Goal: Information Seeking & Learning: Learn about a topic

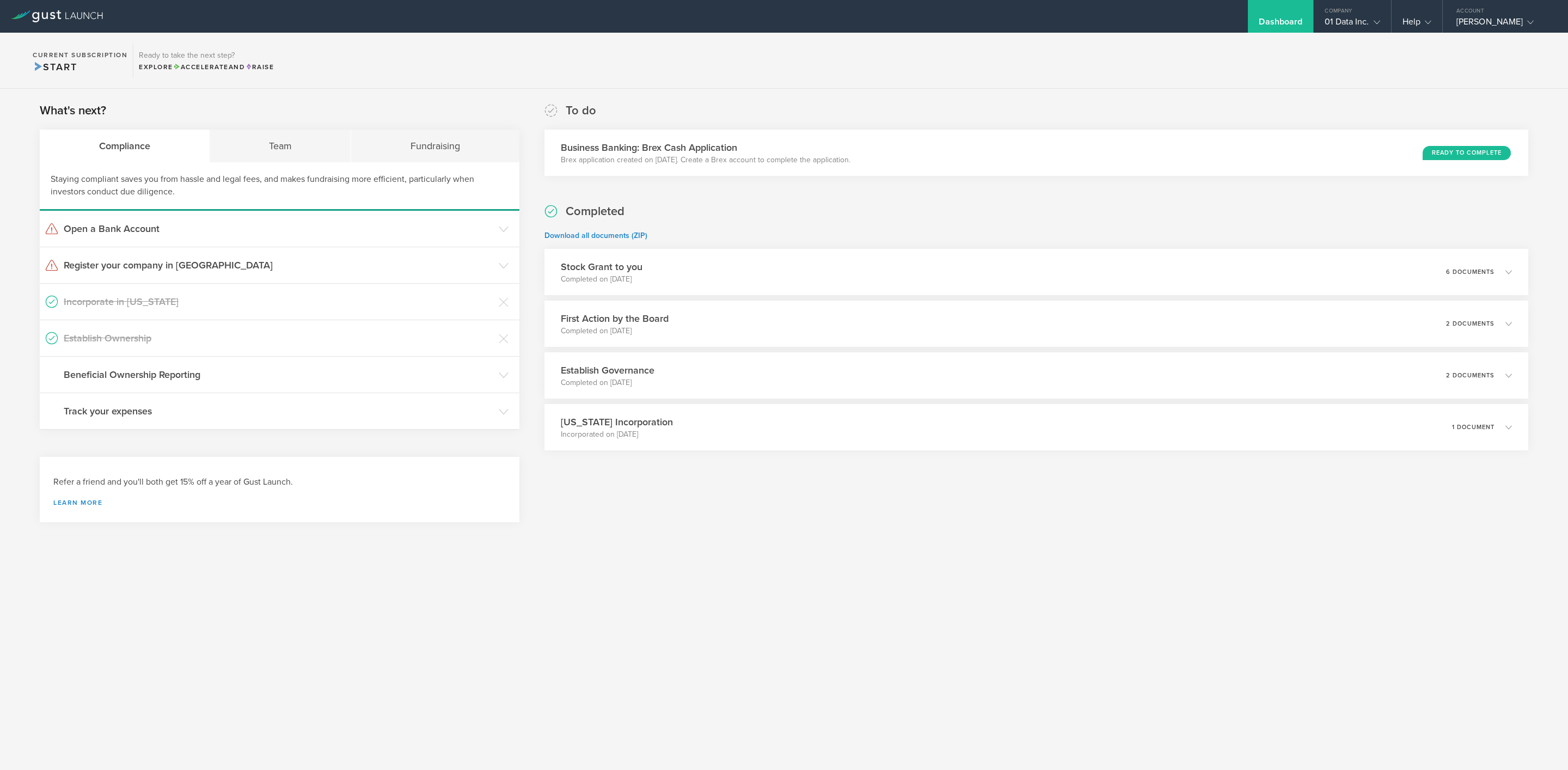
click at [1274, 24] on div "Dashboard" at bounding box center [1280, 24] width 43 height 16
click at [134, 227] on h3 "Open a Bank Account" at bounding box center [278, 229] width 430 height 14
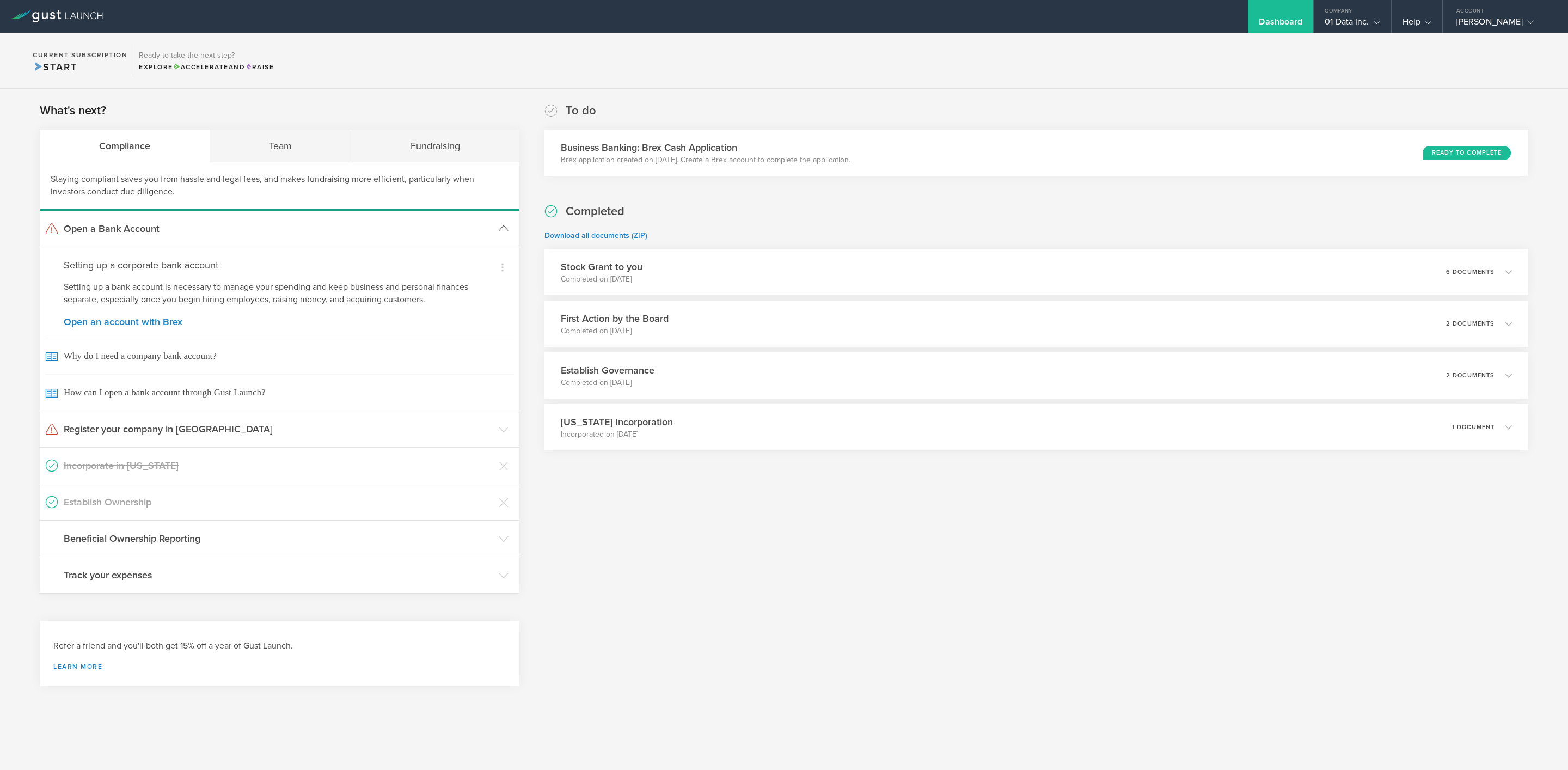
click at [507, 234] on gust-icon at bounding box center [503, 229] width 10 height 11
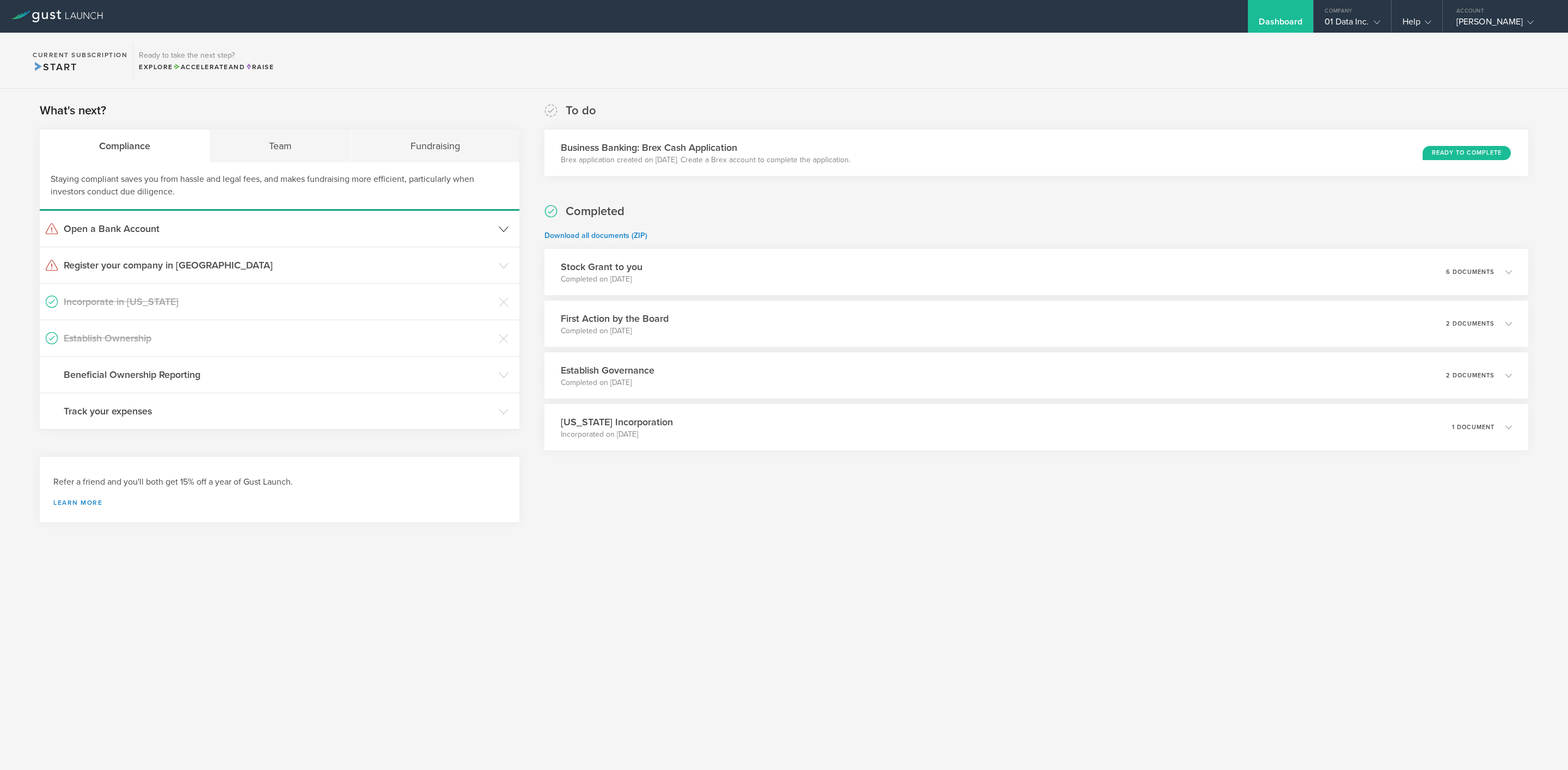
click at [498, 227] on header "Open a Bank Account" at bounding box center [279, 228] width 479 height 36
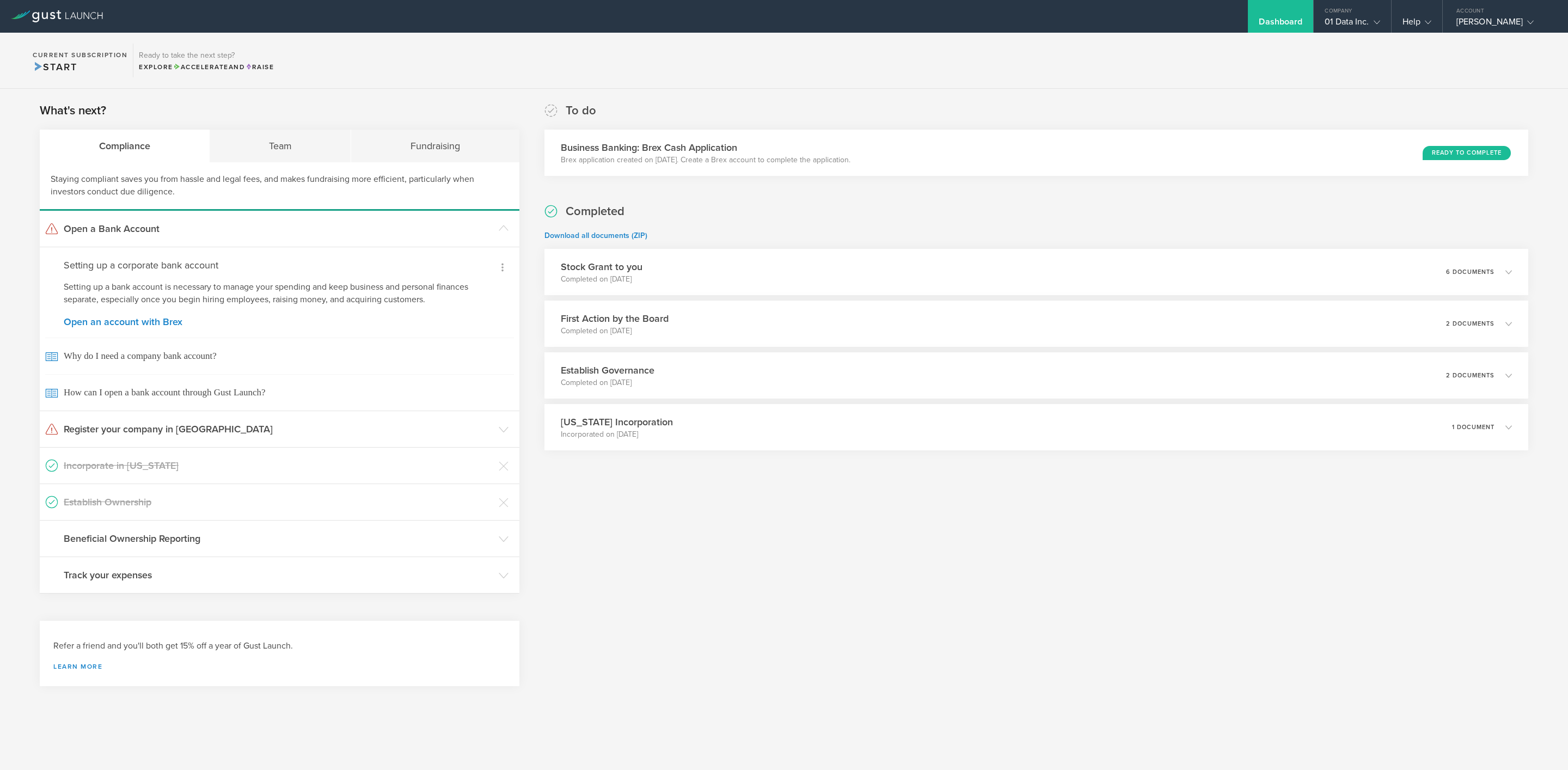
click at [503, 265] on icon at bounding box center [503, 268] width 13 height 13
click at [494, 300] on small "I already have a bank account" at bounding box center [456, 300] width 100 height 11
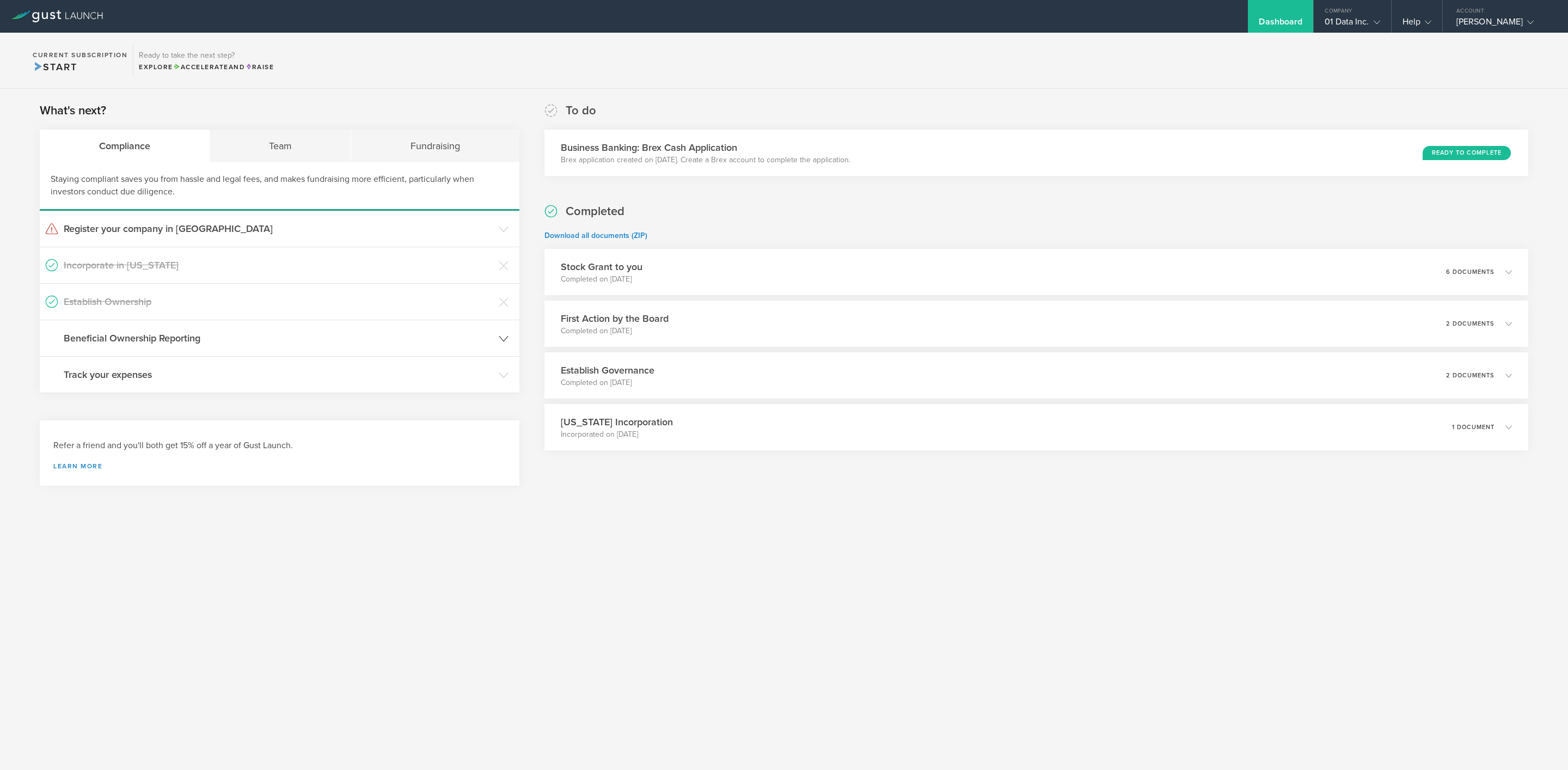
click at [514, 344] on header "Beneficial Ownership Reporting" at bounding box center [279, 338] width 479 height 36
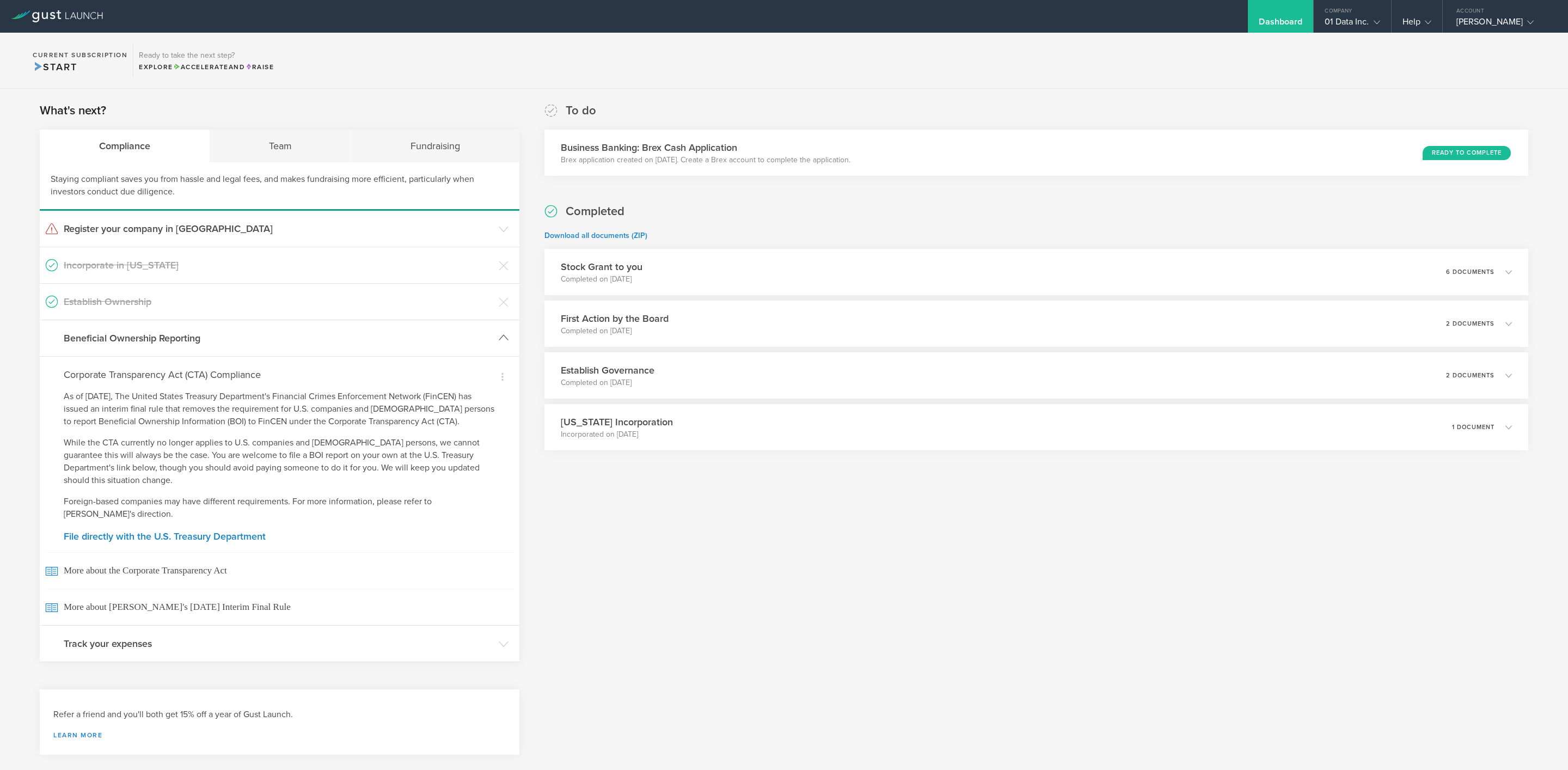
click at [509, 334] on header "Beneficial Ownership Reporting" at bounding box center [279, 338] width 479 height 36
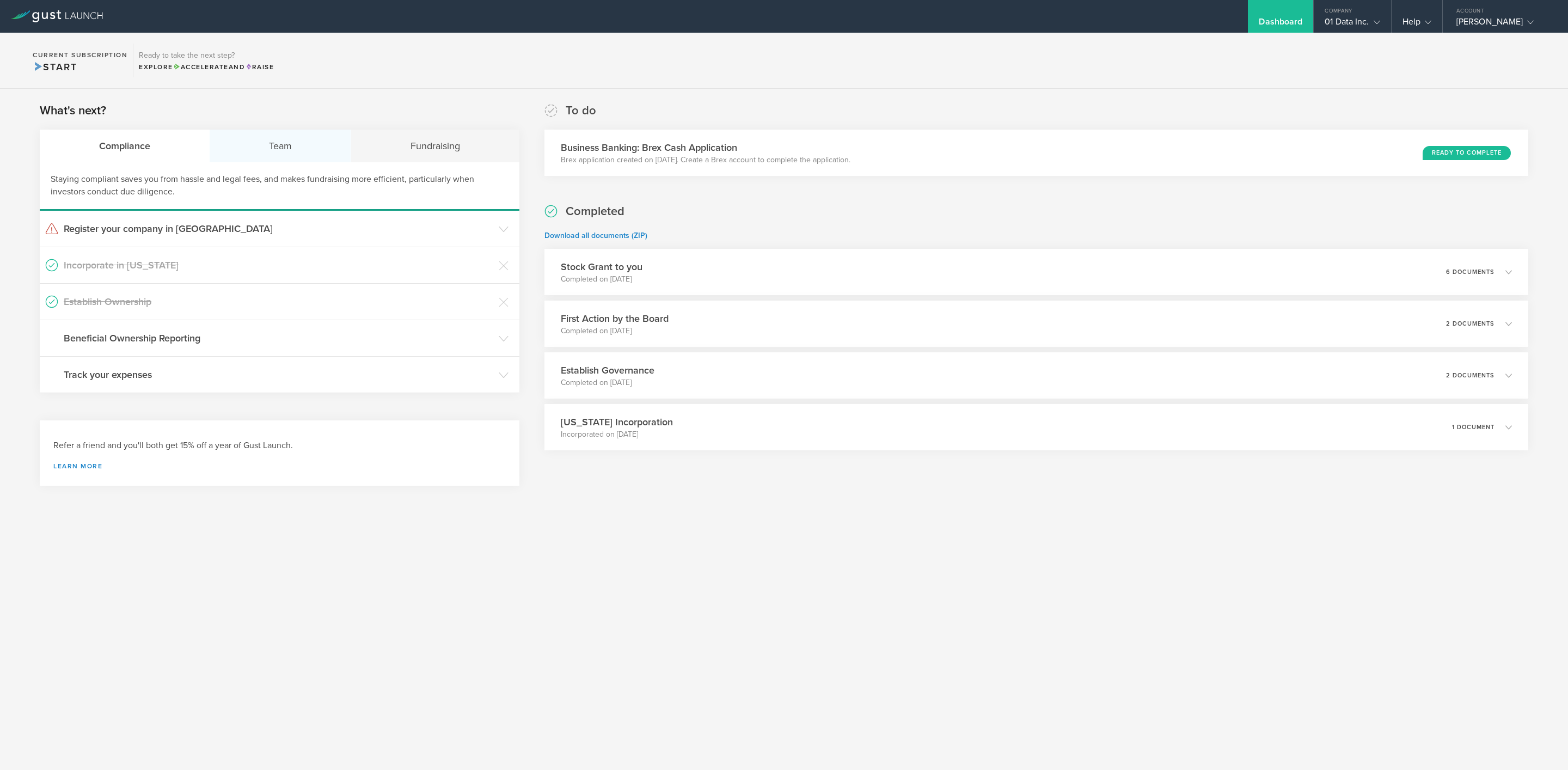
click at [281, 138] on div "Team" at bounding box center [281, 146] width 141 height 32
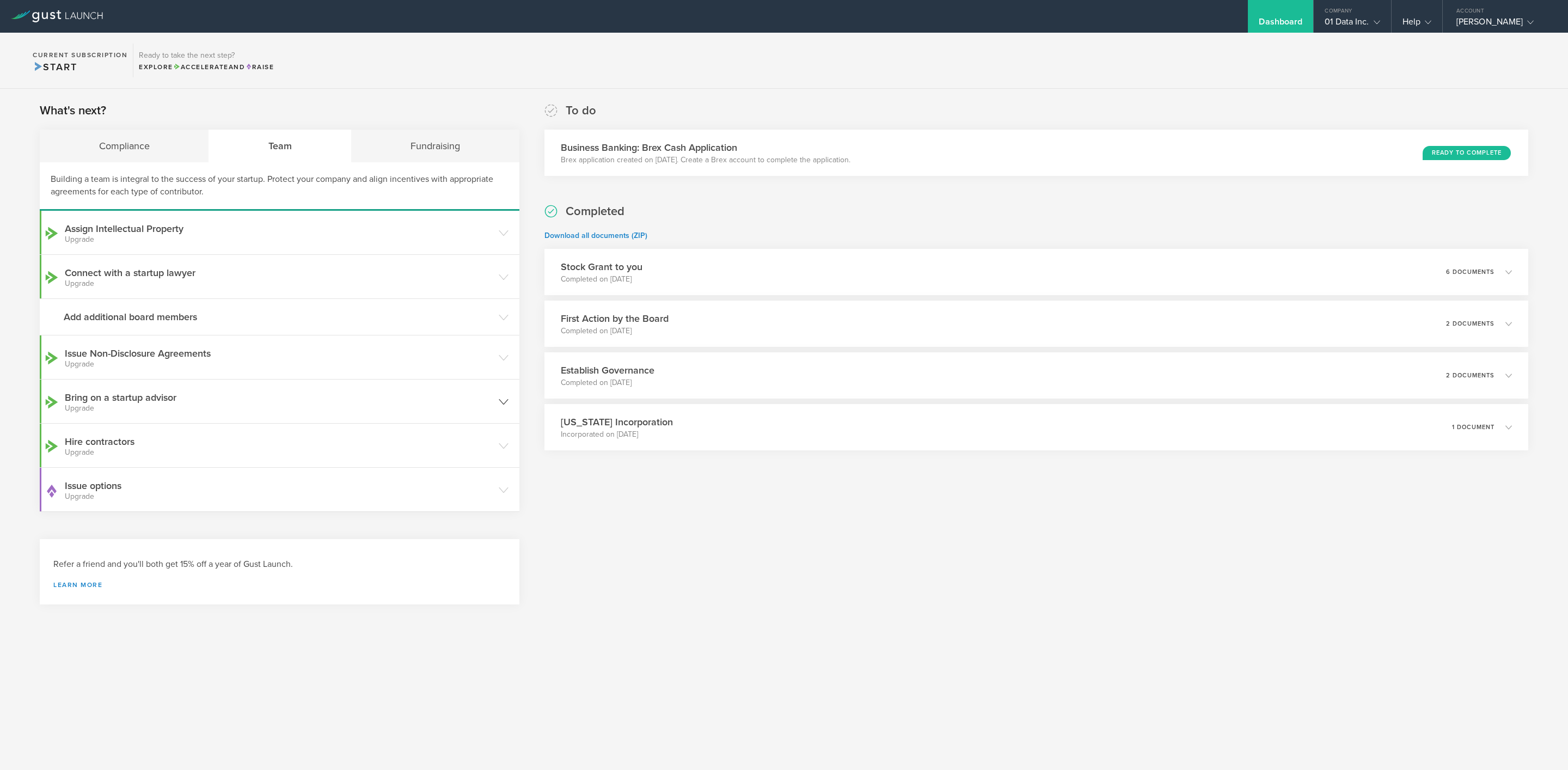
click at [180, 407] on small "Upgrade" at bounding box center [279, 408] width 428 height 8
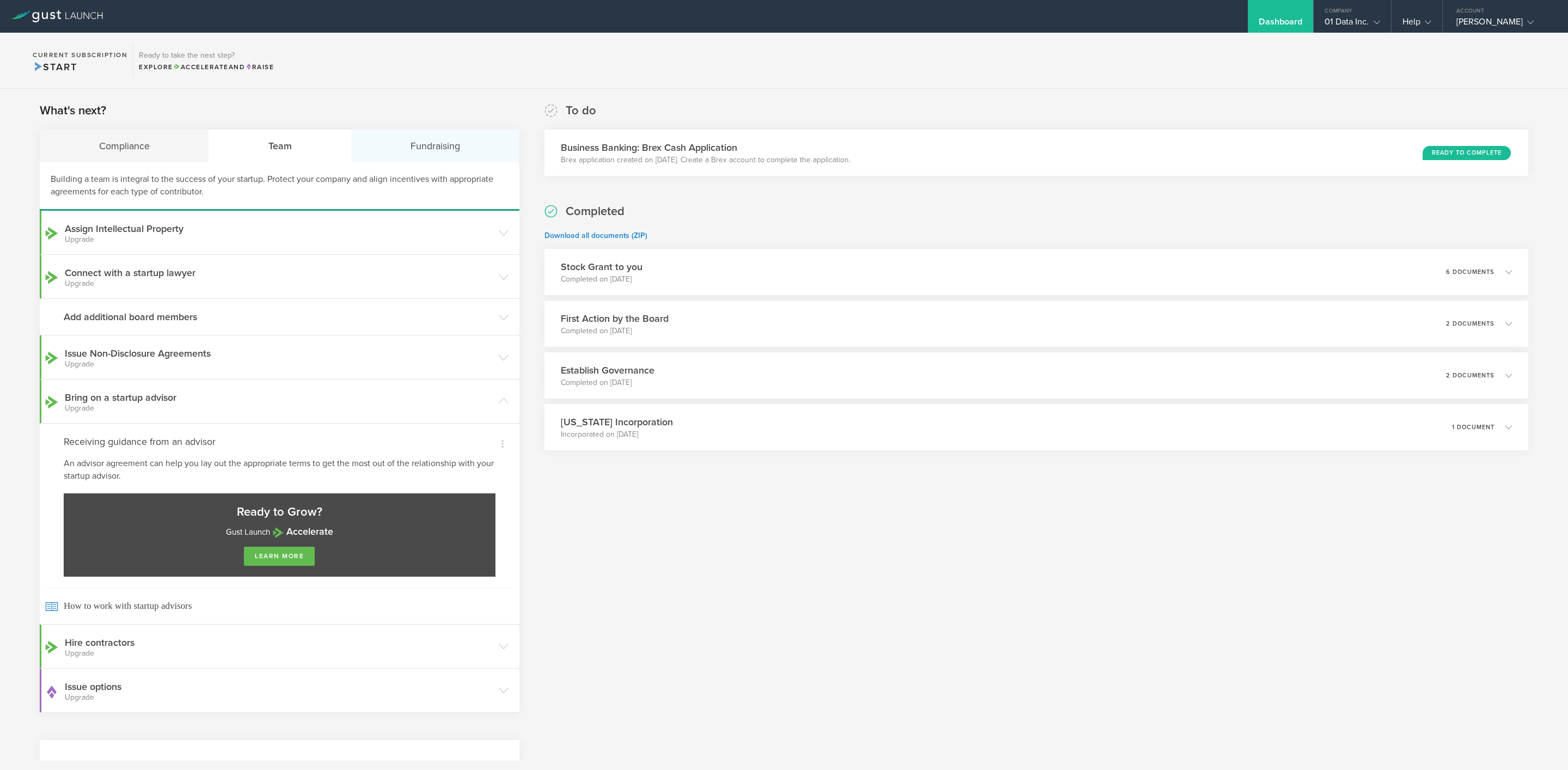
click at [415, 141] on div "Fundraising" at bounding box center [435, 146] width 168 height 32
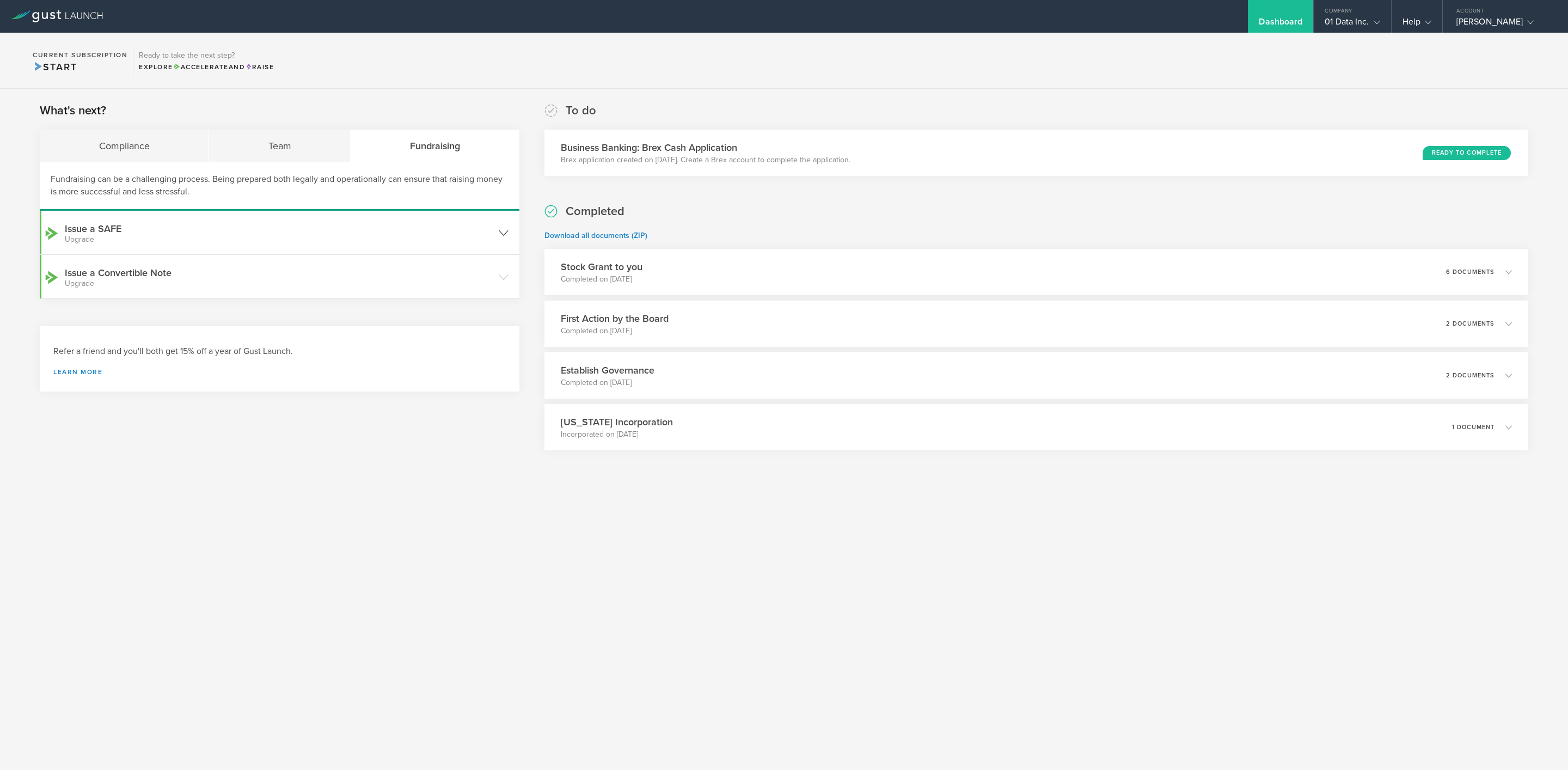
click at [106, 226] on h3 "Issue a SAFE Upgrade" at bounding box center [279, 233] width 428 height 22
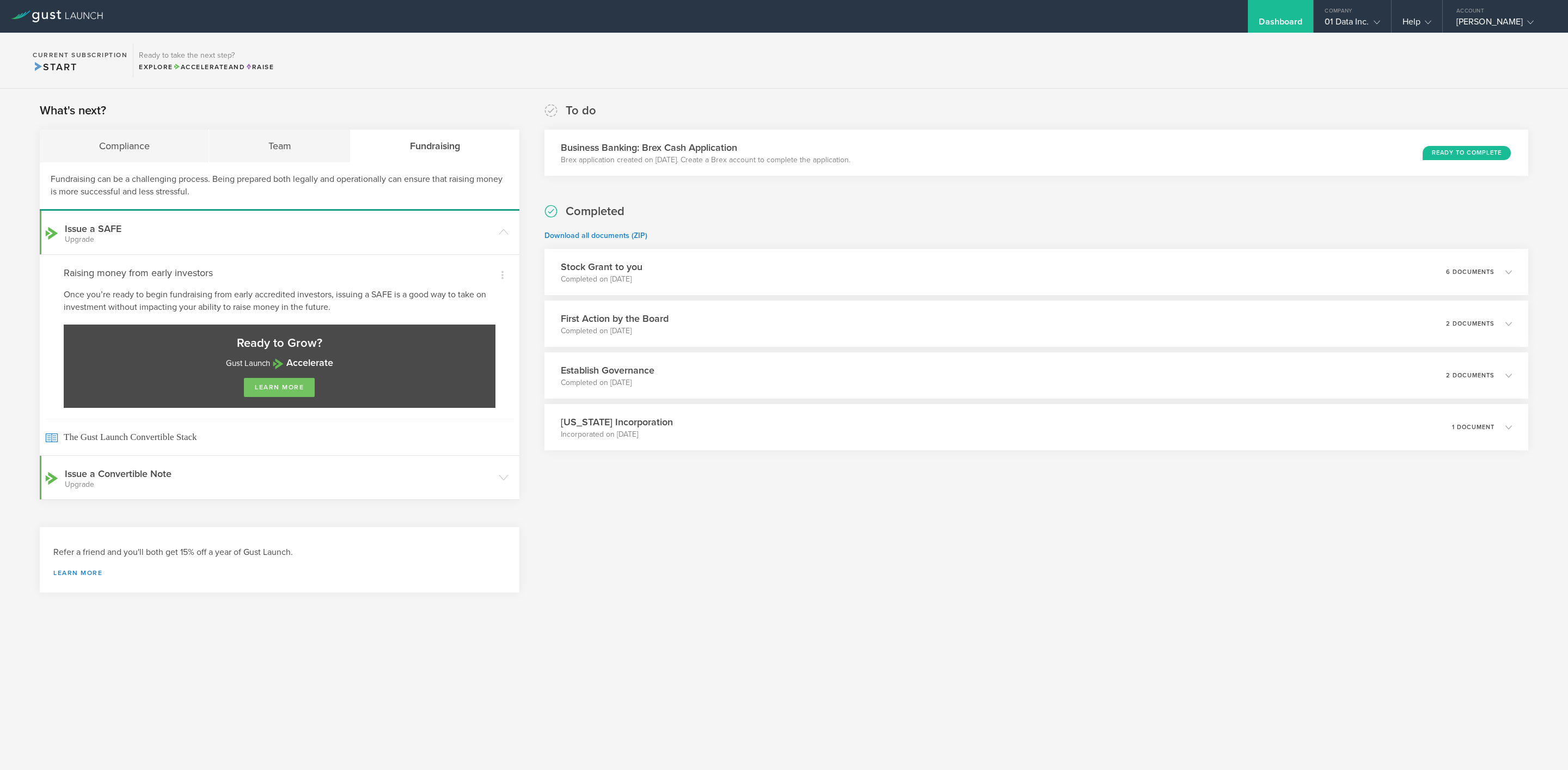
click at [262, 391] on link "learn more" at bounding box center [279, 387] width 71 height 19
